Goal: Find specific page/section: Find specific page/section

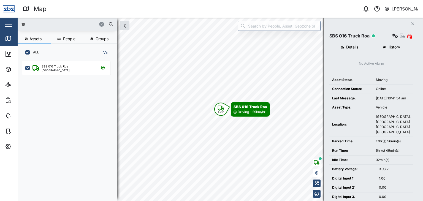
scroll to position [133, 86]
click at [17, 22] on div "Map 0 [PERSON_NAME] Close Map Dashboard Assets ATS Camera Generator Personnel T…" at bounding box center [211, 100] width 423 height 201
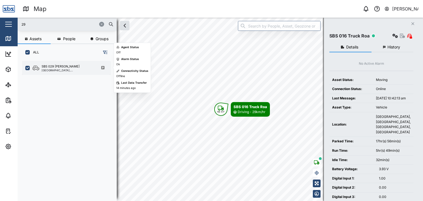
click at [60, 71] on div "SBS 029 [PERSON_NAME] I [GEOGRAPHIC_DATA], [GEOGRAPHIC_DATA]" at bounding box center [66, 68] width 88 height 14
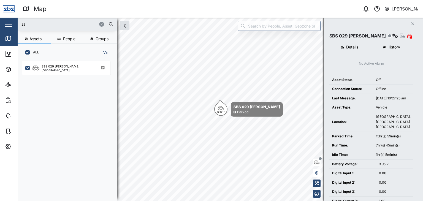
drag, startPoint x: 32, startPoint y: 25, endPoint x: 12, endPoint y: 26, distance: 20.7
click at [12, 26] on div "Map 0 [PERSON_NAME] Close Map Dashboard Assets ATS Camera Generator Personnel T…" at bounding box center [211, 100] width 423 height 201
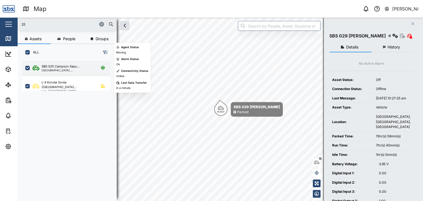
click at [70, 71] on div "[GEOGRAPHIC_DATA], [GEOGRAPHIC_DATA]" at bounding box center [68, 70] width 53 height 3
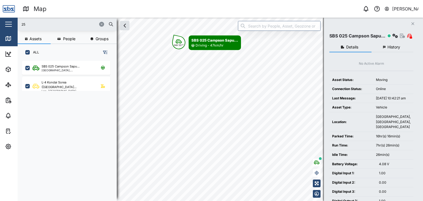
drag, startPoint x: 29, startPoint y: 24, endPoint x: 16, endPoint y: 24, distance: 13.0
click at [16, 24] on div "Map 0 [PERSON_NAME] Close Map Dashboard Assets ATS Camera Generator Personnel T…" at bounding box center [211, 100] width 423 height 201
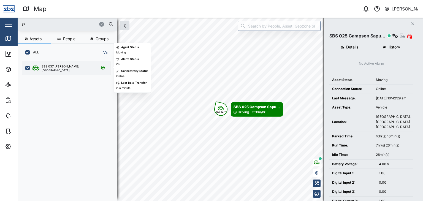
click at [57, 66] on div "SBS 037 [PERSON_NAME]" at bounding box center [61, 66] width 38 height 5
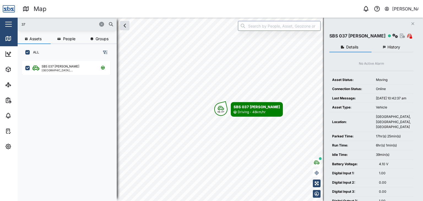
drag, startPoint x: 39, startPoint y: 24, endPoint x: 14, endPoint y: 23, distance: 24.8
click at [14, 23] on div "Map 0 [PERSON_NAME] Close Map Dashboard Assets ATS Camera Generator Personnel T…" at bounding box center [211, 100] width 423 height 201
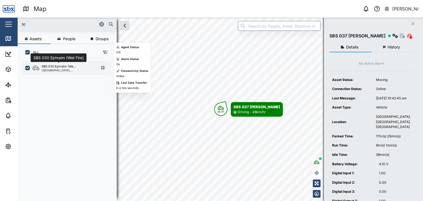
click at [56, 66] on div "SBS 030 Ephraim (We..." at bounding box center [59, 66] width 34 height 5
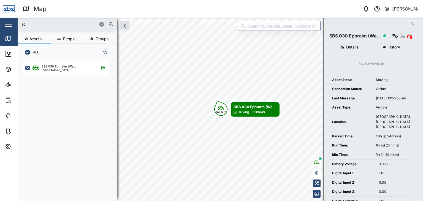
drag, startPoint x: 31, startPoint y: 26, endPoint x: 7, endPoint y: 25, distance: 23.5
click at [7, 25] on div "Map 0 [PERSON_NAME] Close Map Dashboard Assets ATS Camera Generator Personnel T…" at bounding box center [211, 100] width 423 height 201
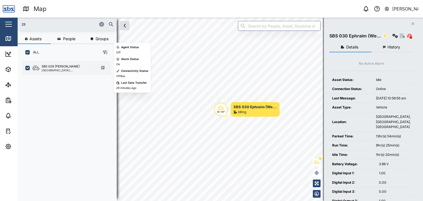
click at [63, 69] on div "[GEOGRAPHIC_DATA], [GEOGRAPHIC_DATA]" at bounding box center [68, 70] width 53 height 3
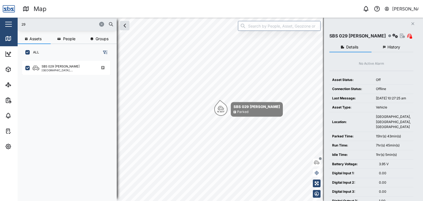
drag, startPoint x: 27, startPoint y: 23, endPoint x: 18, endPoint y: 23, distance: 9.4
click at [18, 23] on div "29" at bounding box center [67, 24] width 99 height 13
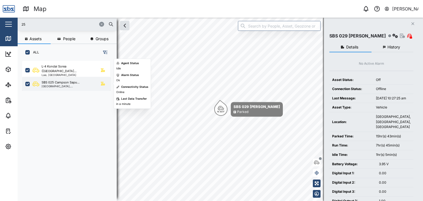
click at [64, 86] on div "[GEOGRAPHIC_DATA], [GEOGRAPHIC_DATA]" at bounding box center [68, 86] width 53 height 3
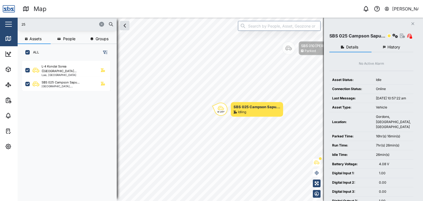
drag, startPoint x: 43, startPoint y: 25, endPoint x: 4, endPoint y: 22, distance: 39.3
click at [4, 22] on div "Map 0 [PERSON_NAME] Close Map Dashboard Assets ATS Camera Generator Personnel T…" at bounding box center [211, 100] width 423 height 201
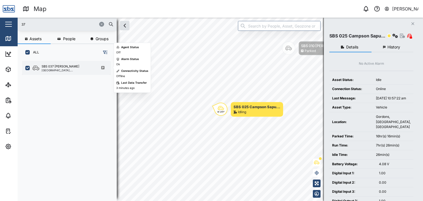
click at [74, 68] on div "SBS 037 [PERSON_NAME]" at bounding box center [68, 66] width 53 height 5
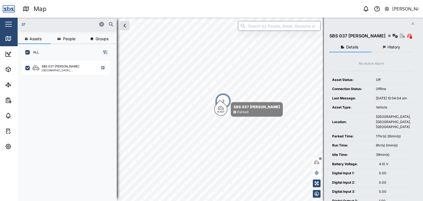
drag, startPoint x: 28, startPoint y: 24, endPoint x: 17, endPoint y: 25, distance: 10.5
click at [17, 25] on div "Map 0 [PERSON_NAME] Close Map Dashboard Assets ATS Camera Generator Personnel T…" at bounding box center [211, 100] width 423 height 201
type input "25"
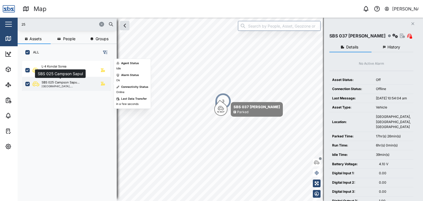
click at [64, 84] on div "SBS 025 Campson Sapu..." at bounding box center [61, 82] width 38 height 5
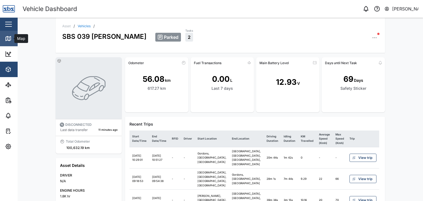
click at [6, 37] on icon at bounding box center [8, 38] width 5 height 4
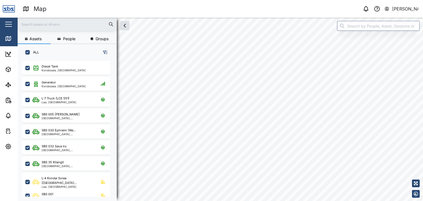
scroll to position [133, 86]
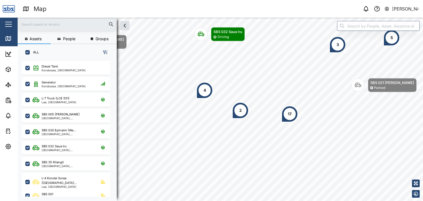
click at [57, 26] on input "text" at bounding box center [67, 24] width 93 height 8
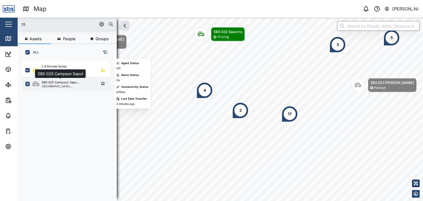
click at [61, 81] on div "SBS 025 Campson Sapu..." at bounding box center [61, 82] width 38 height 5
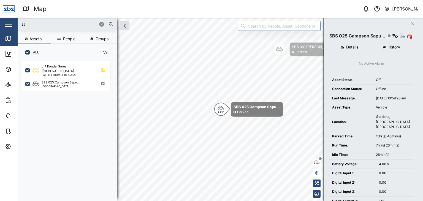
drag, startPoint x: 33, startPoint y: 21, endPoint x: 0, endPoint y: 24, distance: 33.2
click at [0, 24] on div "Map 0 [PERSON_NAME] Close Map Dashboard Assets ATS Camera Generator Personnel T…" at bounding box center [211, 100] width 423 height 201
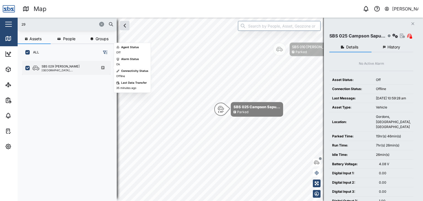
click at [61, 70] on div "[GEOGRAPHIC_DATA], [GEOGRAPHIC_DATA]" at bounding box center [68, 70] width 53 height 3
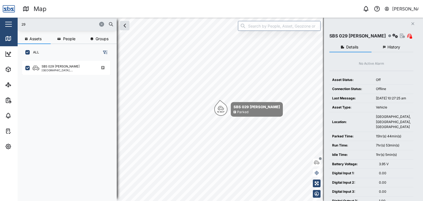
drag, startPoint x: 26, startPoint y: 26, endPoint x: 6, endPoint y: 23, distance: 20.7
click at [6, 23] on div "Map 0 [PERSON_NAME] Close Map Dashboard Assets ATS Camera Generator Personnel T…" at bounding box center [211, 100] width 423 height 201
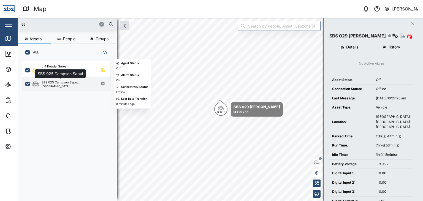
click at [55, 84] on div "SBS 025 Campson Sapu..." at bounding box center [61, 82] width 38 height 5
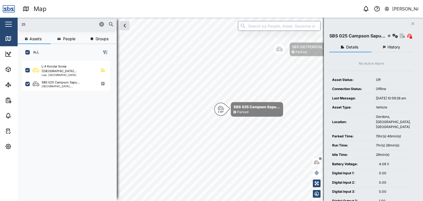
click at [12, 26] on div "Map 0 [PERSON_NAME] Close Map Dashboard Assets ATS Camera Generator Personnel T…" at bounding box center [211, 100] width 423 height 201
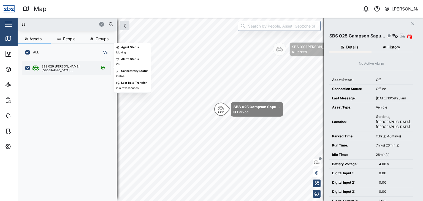
click at [50, 70] on div "[GEOGRAPHIC_DATA], [GEOGRAPHIC_DATA]" at bounding box center [68, 70] width 53 height 3
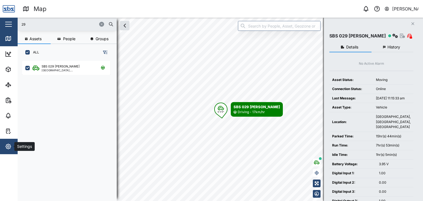
click at [8, 147] on icon "button" at bounding box center [8, 146] width 7 height 7
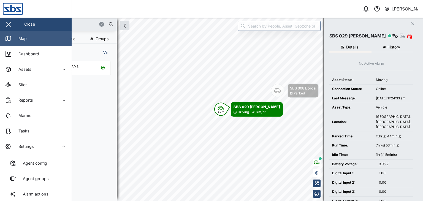
click at [26, 39] on div "Map" at bounding box center [20, 39] width 12 height 6
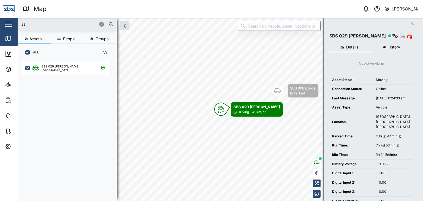
drag, startPoint x: 34, startPoint y: 25, endPoint x: 4, endPoint y: 16, distance: 32.0
click at [4, 16] on div "Map 0 [PERSON_NAME] Close Map Dashboard Assets ATS Camera Generator Personnel T…" at bounding box center [211, 100] width 423 height 201
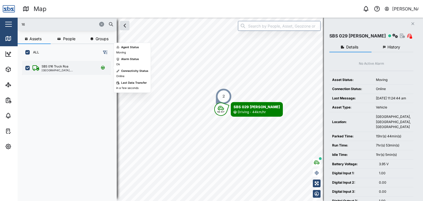
click at [52, 70] on div "[GEOGRAPHIC_DATA], [GEOGRAPHIC_DATA]" at bounding box center [68, 70] width 53 height 3
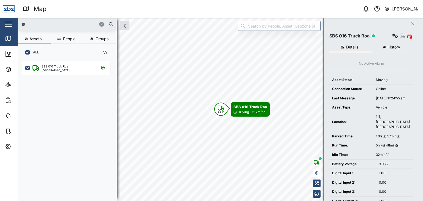
drag, startPoint x: 34, startPoint y: 21, endPoint x: 9, endPoint y: 21, distance: 25.6
click at [9, 21] on div "Map 0 [PERSON_NAME] Close Map Dashboard Assets ATS Camera Generator Personnel T…" at bounding box center [211, 100] width 423 height 201
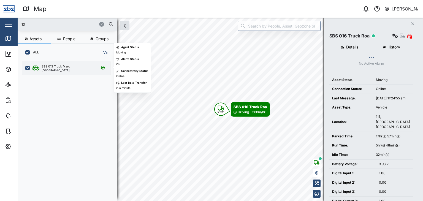
click at [59, 71] on div "[GEOGRAPHIC_DATA], [GEOGRAPHIC_DATA]" at bounding box center [68, 70] width 53 height 3
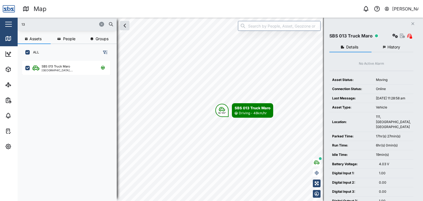
drag, startPoint x: 30, startPoint y: 25, endPoint x: 0, endPoint y: 18, distance: 30.8
click at [0, 18] on div "Map 0 [PERSON_NAME] Close Map Dashboard Assets ATS Camera Generator Personnel T…" at bounding box center [211, 100] width 423 height 201
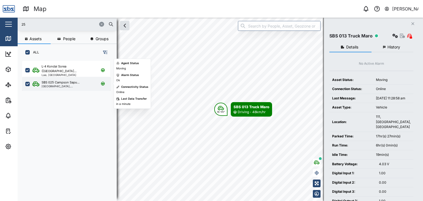
click at [67, 85] on div "[GEOGRAPHIC_DATA], [GEOGRAPHIC_DATA]" at bounding box center [68, 86] width 53 height 3
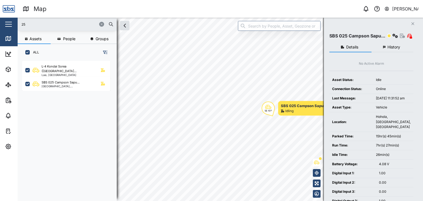
drag, startPoint x: 32, startPoint y: 25, endPoint x: 4, endPoint y: 21, distance: 28.0
click at [4, 21] on div "Map 0 [PERSON_NAME] Close Map Dashboard Assets ATS Camera Generator Personnel T…" at bounding box center [211, 100] width 423 height 201
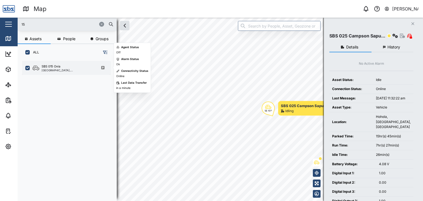
click at [58, 70] on div "[GEOGRAPHIC_DATA], [GEOGRAPHIC_DATA]" at bounding box center [68, 70] width 53 height 3
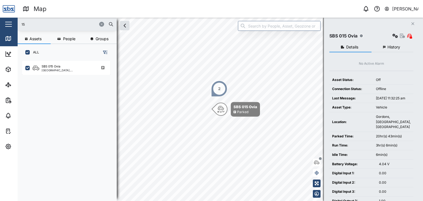
drag, startPoint x: 31, startPoint y: 26, endPoint x: 0, endPoint y: 30, distance: 30.8
click at [0, 30] on div "Map 0 [PERSON_NAME] Close Map Dashboard Assets ATS Camera Generator Personnel T…" at bounding box center [211, 100] width 423 height 201
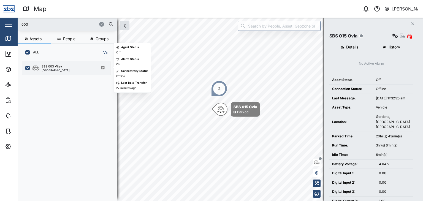
click at [55, 68] on div "SBS 003 Vijay" at bounding box center [52, 66] width 20 height 5
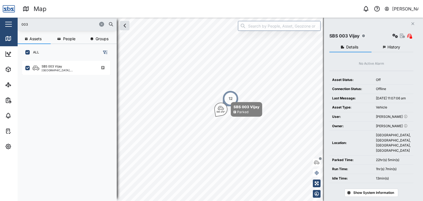
drag, startPoint x: 31, startPoint y: 27, endPoint x: 0, endPoint y: 20, distance: 31.6
click at [0, 20] on div "Map 0 [PERSON_NAME] Close Map Dashboard Assets ATS Camera Generator Personnel T…" at bounding box center [211, 100] width 423 height 201
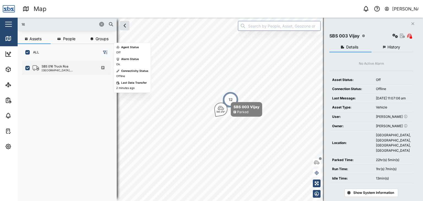
click at [64, 68] on div "SBS 016 Truck Roa" at bounding box center [55, 66] width 27 height 5
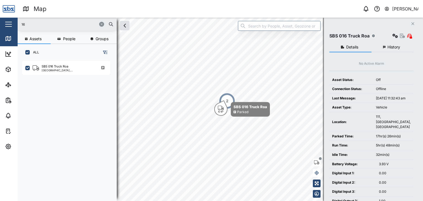
drag, startPoint x: 33, startPoint y: 26, endPoint x: 10, endPoint y: 27, distance: 23.5
click at [10, 27] on div "Map 0 [PERSON_NAME] Close Map Dashboard Assets ATS Camera Generator Personnel T…" at bounding box center [211, 100] width 423 height 201
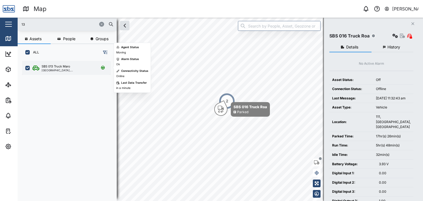
click at [46, 70] on div "[GEOGRAPHIC_DATA], [GEOGRAPHIC_DATA]" at bounding box center [68, 70] width 53 height 3
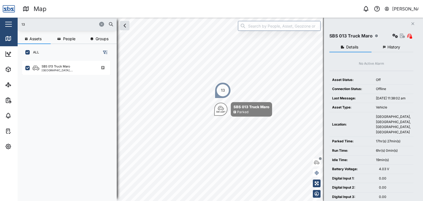
click at [20, 21] on div "13" at bounding box center [67, 24] width 99 height 13
drag, startPoint x: 25, startPoint y: 25, endPoint x: 12, endPoint y: 25, distance: 13.5
click at [12, 25] on div "Map 0 [PERSON_NAME] Close Map Dashboard Assets ATS Camera Generator Personnel T…" at bounding box center [211, 100] width 423 height 201
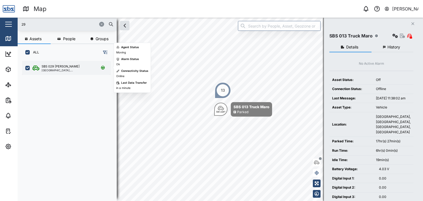
click at [62, 72] on div "SBS 029 [PERSON_NAME] I [GEOGRAPHIC_DATA], [GEOGRAPHIC_DATA]" at bounding box center [66, 68] width 88 height 14
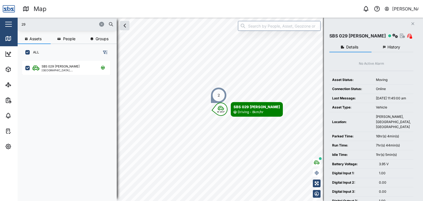
drag, startPoint x: 26, startPoint y: 22, endPoint x: 8, endPoint y: 23, distance: 18.5
click at [8, 23] on div "Map 0 [PERSON_NAME] Close Map Dashboard Assets ATS Camera Generator Personnel T…" at bounding box center [211, 100] width 423 height 201
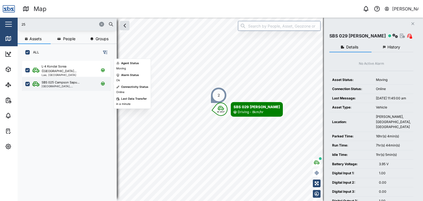
click at [54, 90] on div "SBS 025 Campson Sapu... [GEOGRAPHIC_DATA], [GEOGRAPHIC_DATA]" at bounding box center [66, 84] width 88 height 14
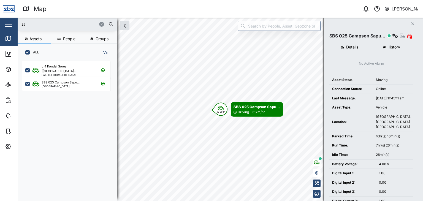
drag, startPoint x: 30, startPoint y: 26, endPoint x: 5, endPoint y: 21, distance: 25.5
click at [5, 21] on div "Map 0 [PERSON_NAME] Close Map Dashboard Assets ATS Camera Generator Personnel T…" at bounding box center [211, 100] width 423 height 201
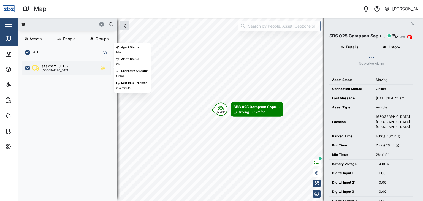
click at [53, 69] on div "[GEOGRAPHIC_DATA], [GEOGRAPHIC_DATA]" at bounding box center [68, 70] width 53 height 3
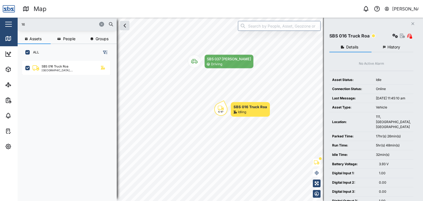
drag, startPoint x: 32, startPoint y: 23, endPoint x: 0, endPoint y: 25, distance: 32.0
click at [0, 25] on div "Map 0 [PERSON_NAME] Close Map Dashboard Assets ATS Camera Generator Personnel T…" at bounding box center [211, 100] width 423 height 201
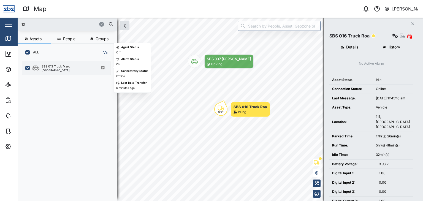
click at [45, 73] on div "SBS 013 Truck Maro [GEOGRAPHIC_DATA], [GEOGRAPHIC_DATA]" at bounding box center [66, 68] width 88 height 14
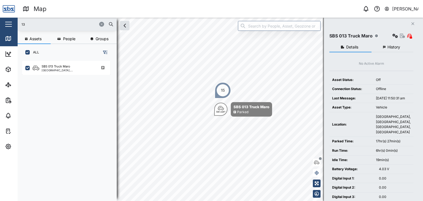
drag, startPoint x: 38, startPoint y: 24, endPoint x: 0, endPoint y: 12, distance: 39.8
click at [0, 12] on div "Map 0 [PERSON_NAME] Close Map Dashboard Assets ATS Camera Generator Personnel T…" at bounding box center [211, 100] width 423 height 201
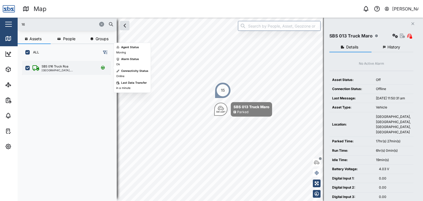
click at [60, 70] on div "[GEOGRAPHIC_DATA], [GEOGRAPHIC_DATA]" at bounding box center [68, 70] width 53 height 3
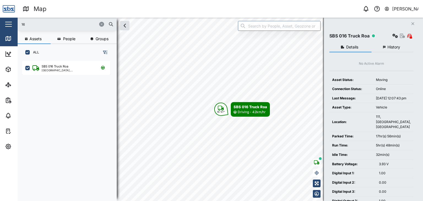
drag, startPoint x: 32, startPoint y: 25, endPoint x: 9, endPoint y: 18, distance: 24.0
click at [9, 18] on div "Map 0 [PERSON_NAME] Close Map Dashboard Assets ATS Camera Generator Personnel T…" at bounding box center [211, 100] width 423 height 201
type input "13"
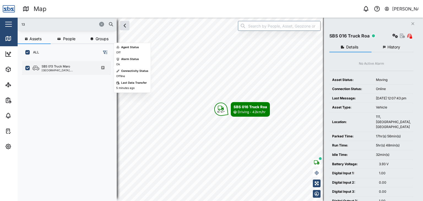
click at [63, 69] on div "[GEOGRAPHIC_DATA], [GEOGRAPHIC_DATA]" at bounding box center [68, 70] width 53 height 3
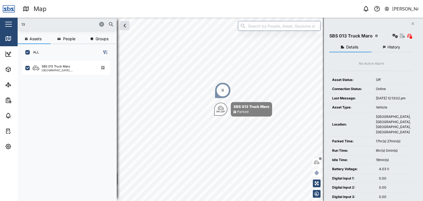
drag, startPoint x: 31, startPoint y: 25, endPoint x: 28, endPoint y: 25, distance: 3.0
click at [28, 25] on input "13" at bounding box center [67, 24] width 93 height 8
drag, startPoint x: 18, startPoint y: 25, endPoint x: 15, endPoint y: 25, distance: 3.9
click at [15, 25] on div "Map 0 [PERSON_NAME] Close Map Dashboard Assets ATS Camera Generator Personnel T…" at bounding box center [211, 100] width 423 height 201
